Goal: Information Seeking & Learning: Understand process/instructions

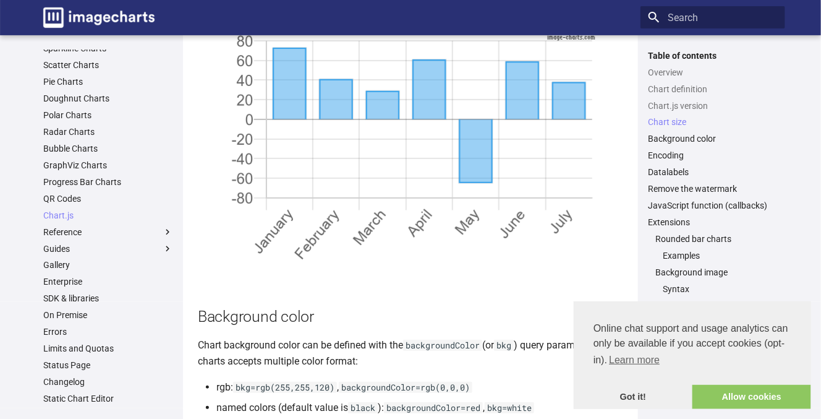
scroll to position [1792, 0]
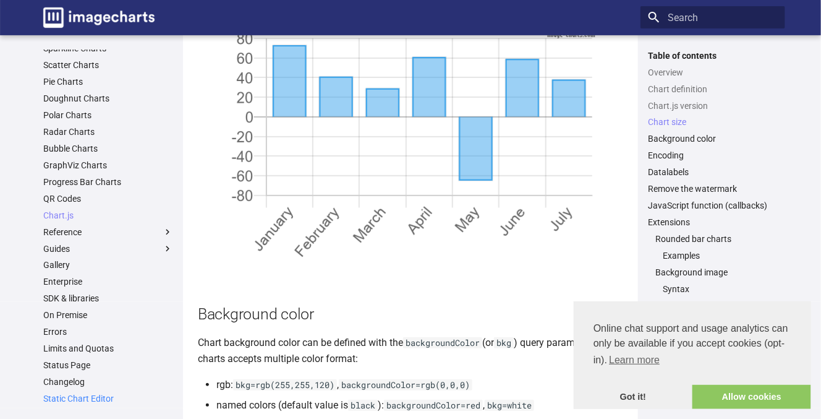
click at [85, 397] on link "Static Chart Editor" at bounding box center [108, 398] width 130 height 11
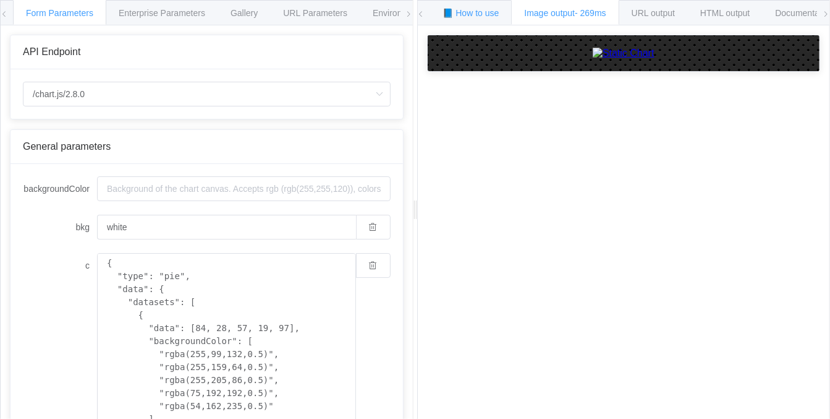
click at [459, 6] on div "📘 How to use" at bounding box center [471, 12] width 82 height 25
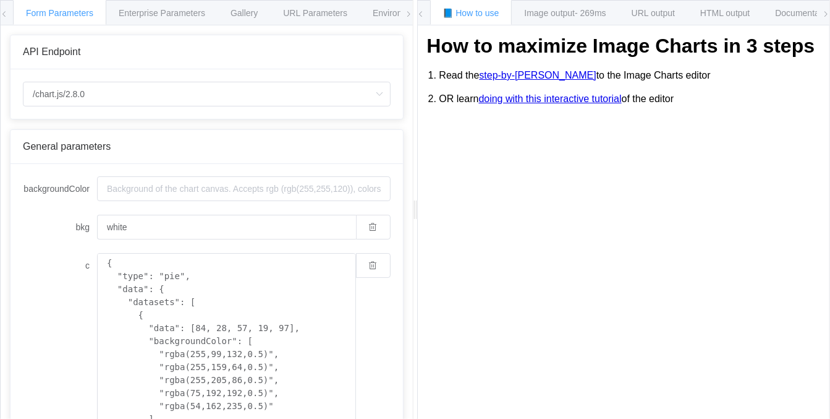
click at [509, 81] on link "step-by-[PERSON_NAME]" at bounding box center [537, 75] width 117 height 11
